Goal: Answer question/provide support: Share knowledge or assist other users

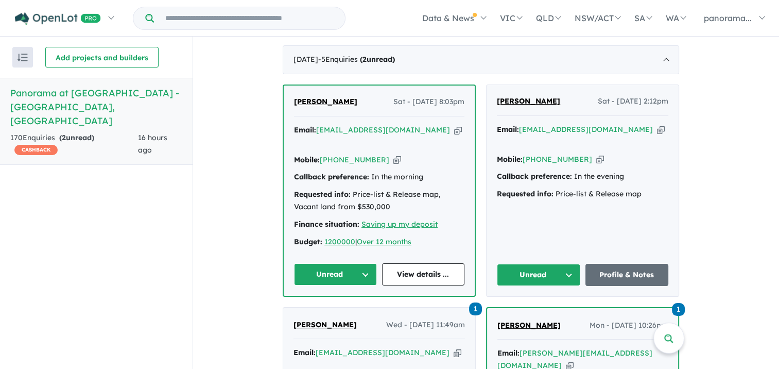
scroll to position [412, 0]
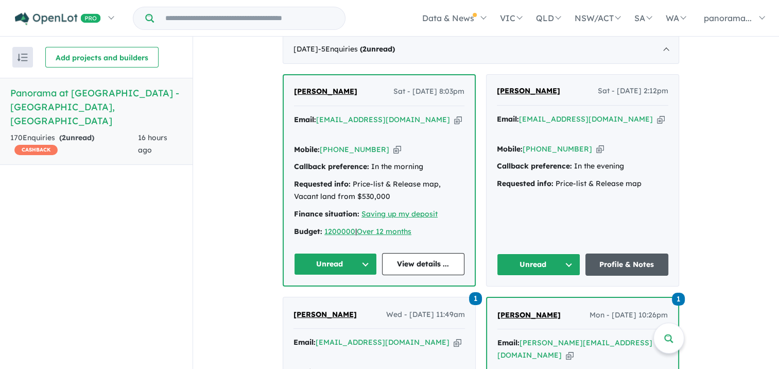
click at [602, 262] on link "Profile & Notes" at bounding box center [627, 264] width 83 height 22
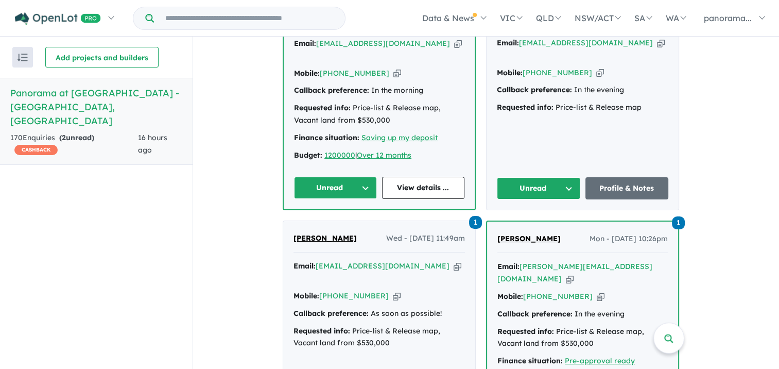
scroll to position [464, 0]
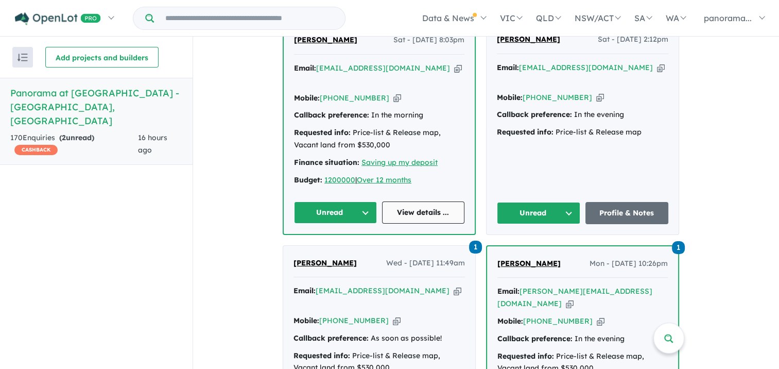
click at [413, 212] on link "View details ..." at bounding box center [423, 212] width 83 height 22
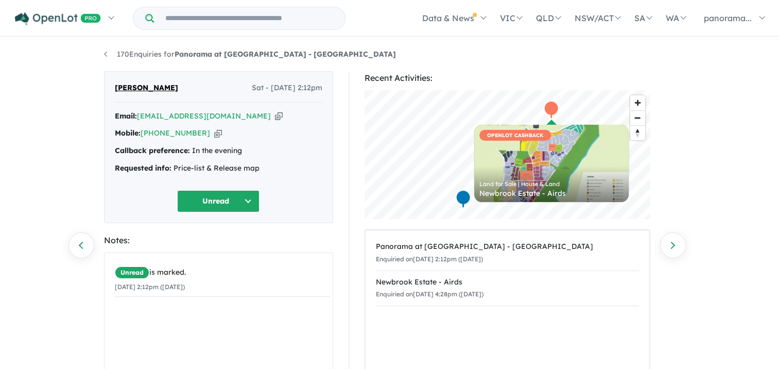
click at [220, 201] on button "Unread" at bounding box center [218, 201] width 82 height 22
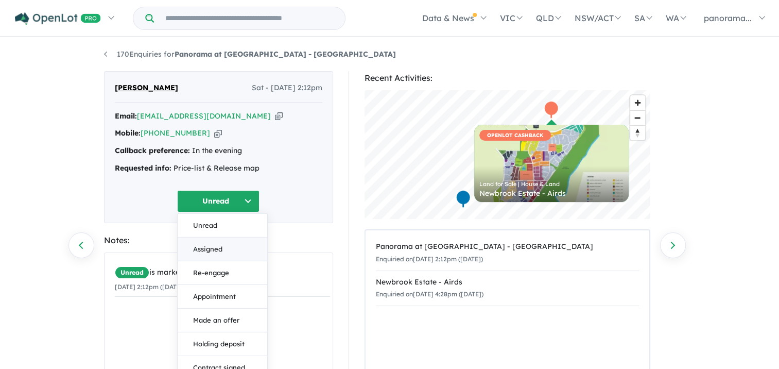
click at [196, 244] on button "Assigned" at bounding box center [223, 249] width 90 height 24
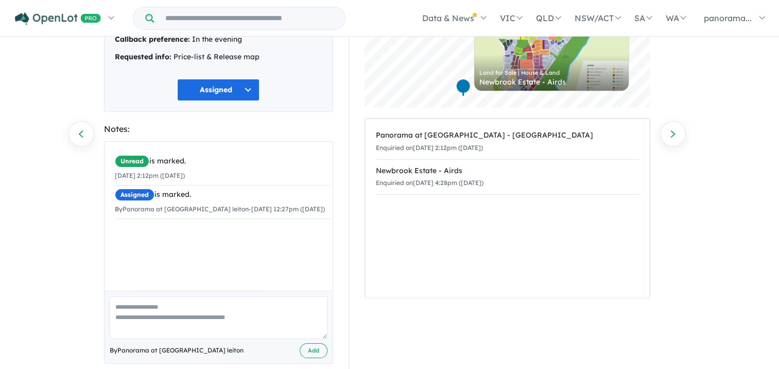
scroll to position [126, 0]
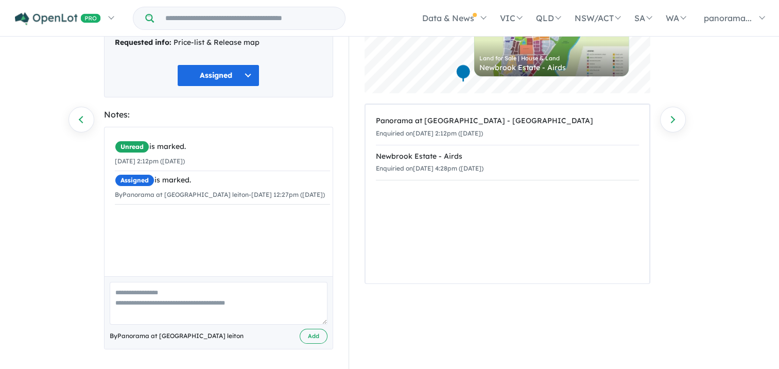
click at [126, 311] on textarea at bounding box center [219, 303] width 218 height 43
type textarea "**********"
click at [307, 336] on button "Add" at bounding box center [314, 336] width 28 height 15
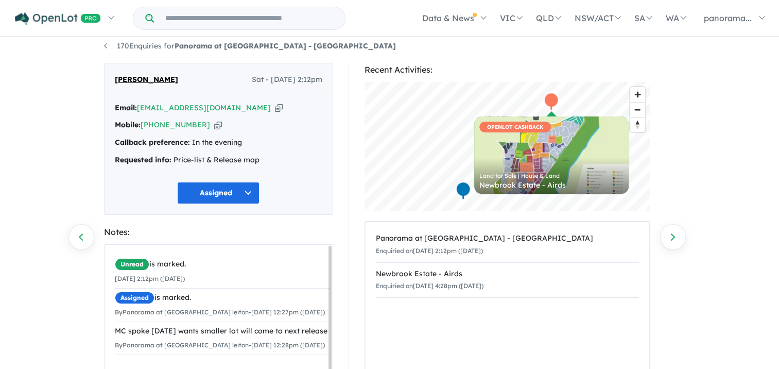
scroll to position [0, 0]
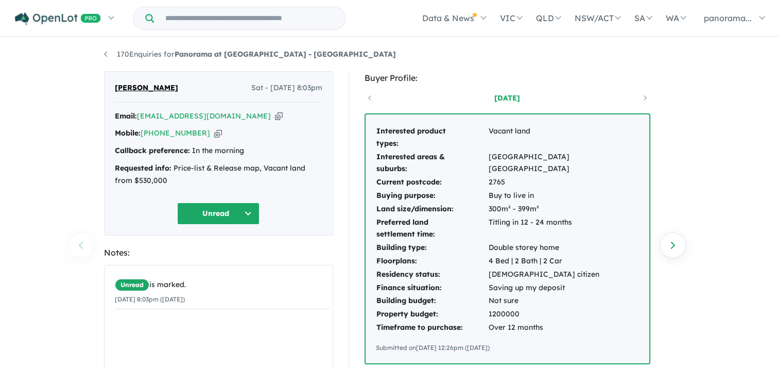
click at [212, 214] on button "Unread" at bounding box center [218, 213] width 82 height 22
click at [214, 262] on button "Assigned" at bounding box center [223, 261] width 90 height 24
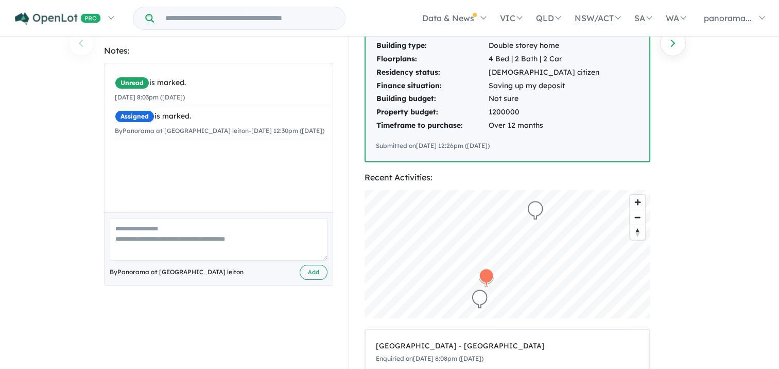
scroll to position [206, 0]
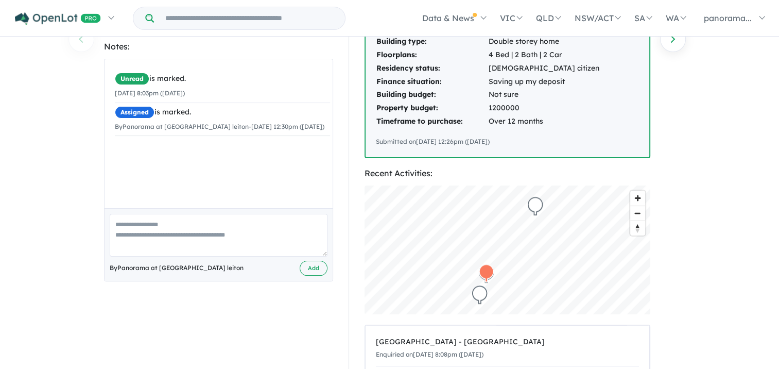
click at [122, 247] on textarea at bounding box center [219, 235] width 218 height 43
type textarea "**********"
click at [307, 268] on button "Add" at bounding box center [314, 268] width 28 height 15
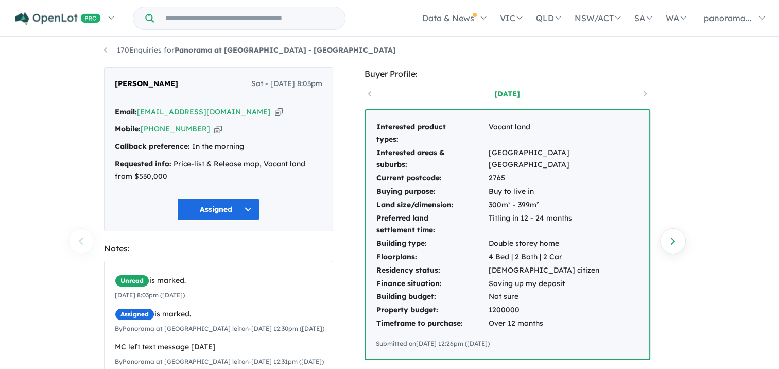
scroll to position [0, 0]
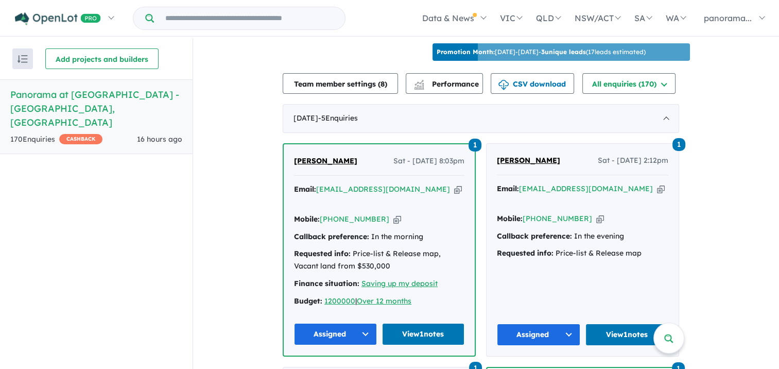
scroll to position [361, 0]
